Goal: Information Seeking & Learning: Learn about a topic

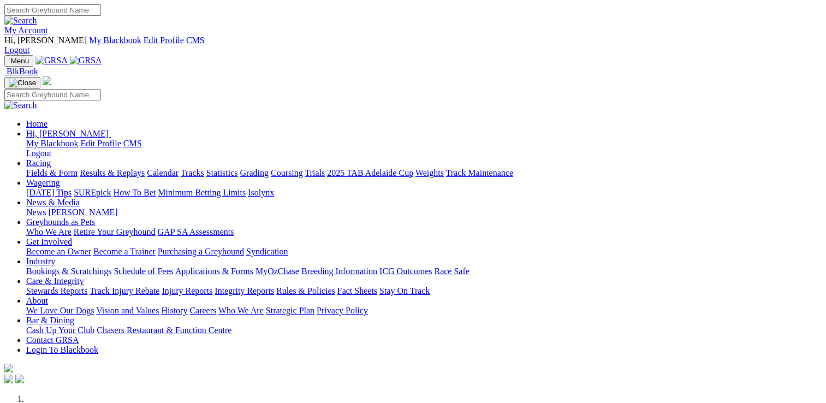
scroll to position [492, 0]
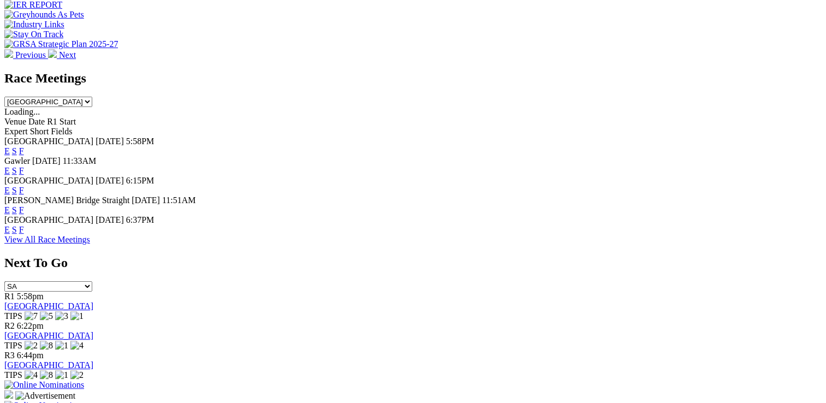
click at [24, 225] on link "F" at bounding box center [21, 229] width 5 height 9
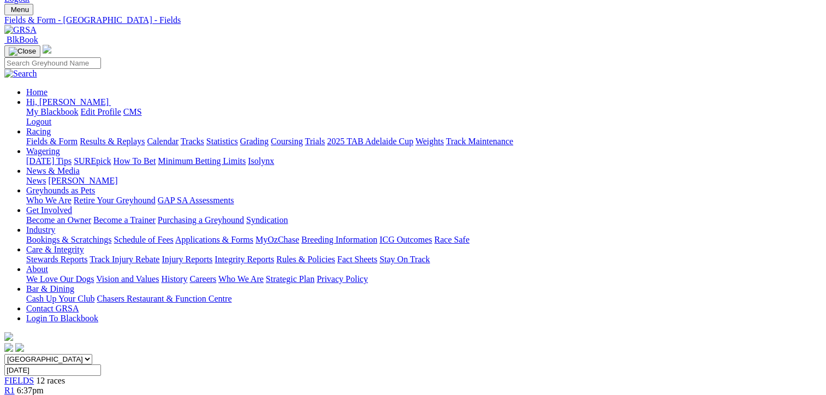
scroll to position [164, 0]
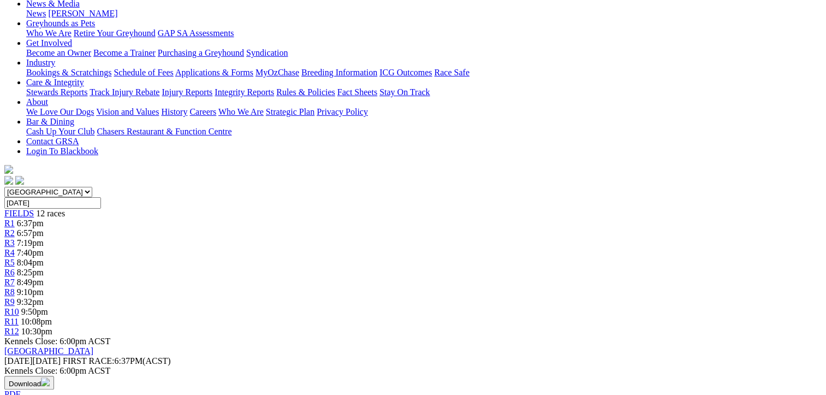
scroll to position [55, 0]
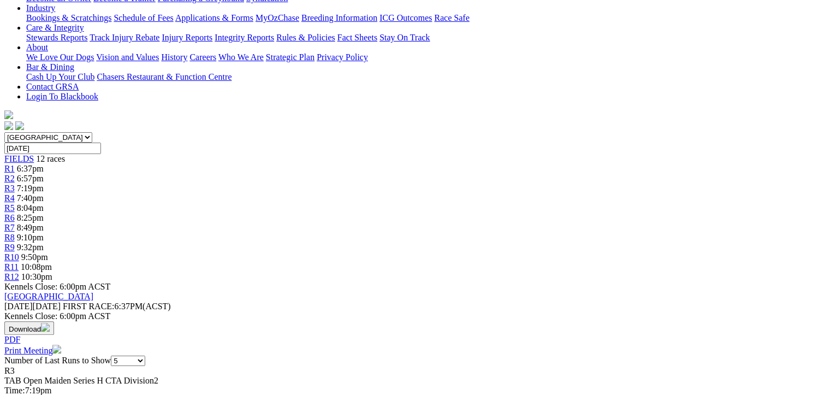
scroll to position [55, 0]
